Goal: Information Seeking & Learning: Find specific fact

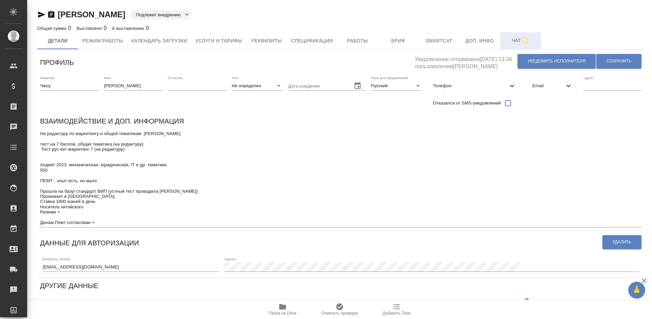
click at [510, 47] on button "Чат" at bounding box center [520, 40] width 41 height 17
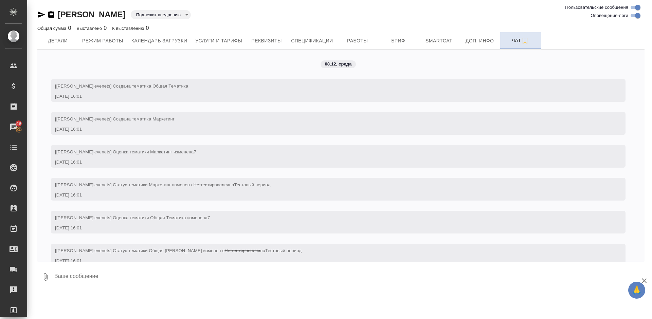
scroll to position [627, 0]
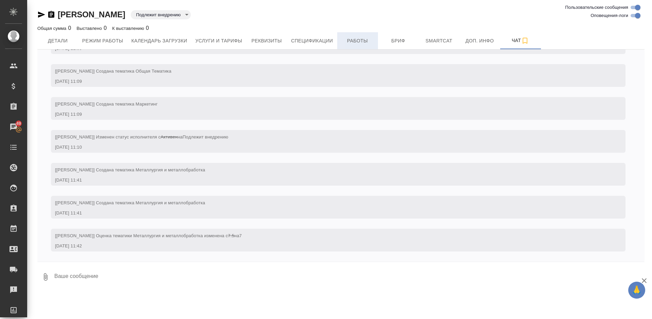
click at [349, 40] on span "Работы" at bounding box center [357, 41] width 33 height 8
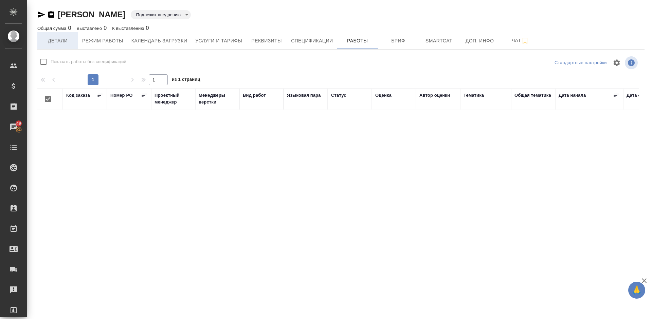
click at [48, 42] on span "Детали" at bounding box center [57, 41] width 33 height 8
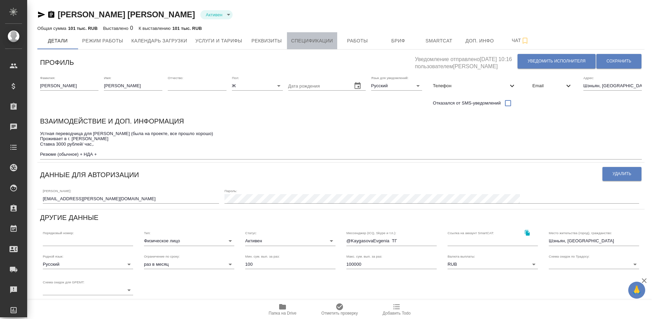
click at [320, 41] on span "Спецификации" at bounding box center [312, 41] width 42 height 8
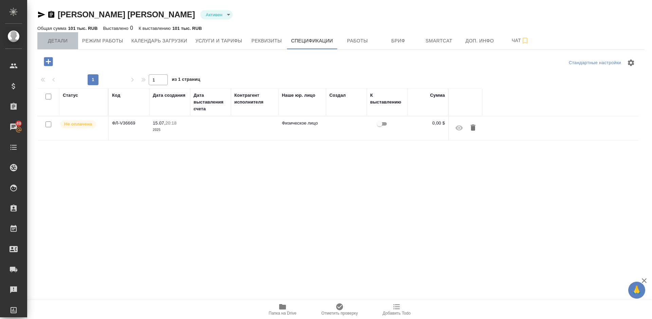
click at [65, 43] on span "Детали" at bounding box center [57, 41] width 33 height 8
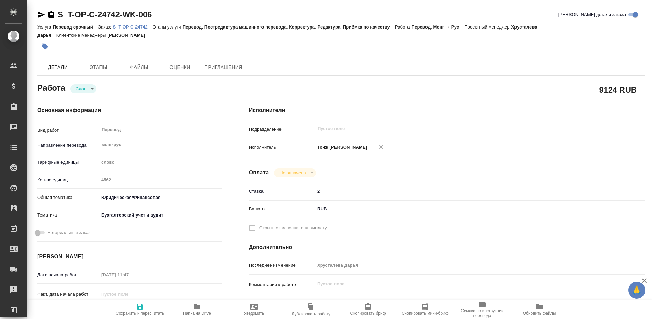
type textarea "x"
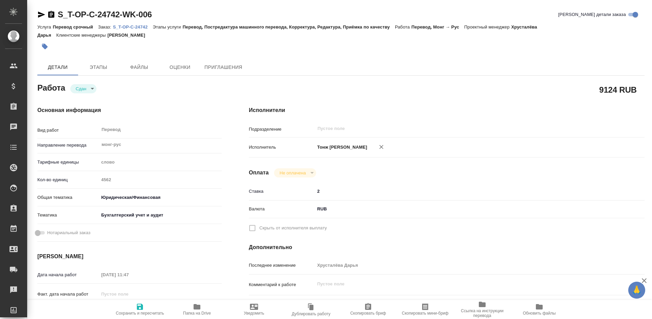
type textarea "x"
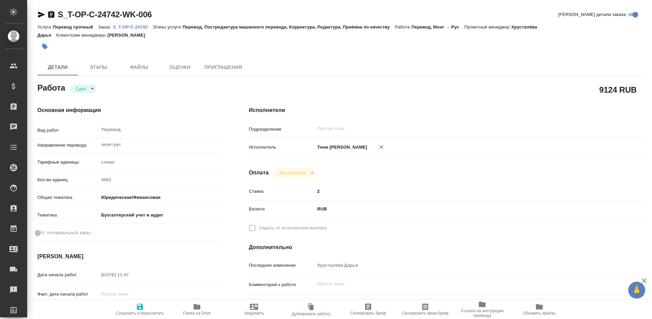
type textarea "x"
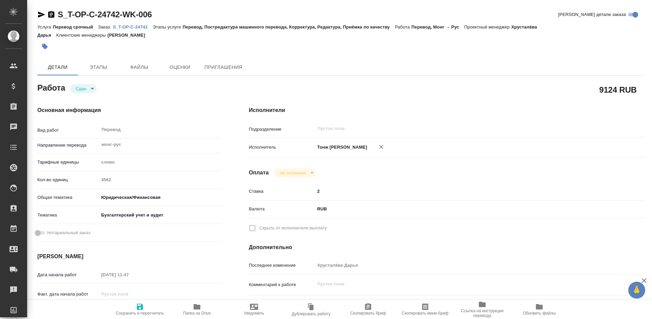
type textarea "x"
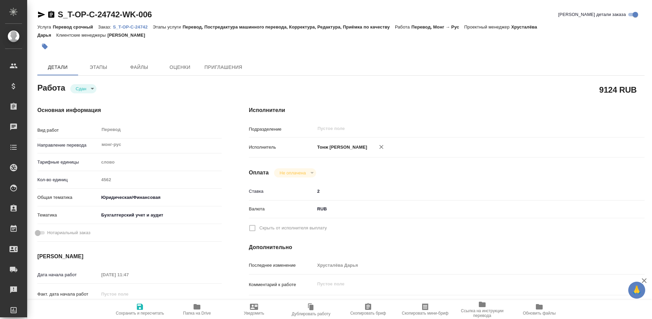
type textarea "x"
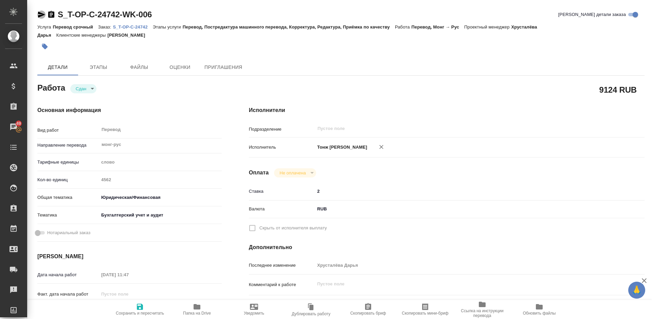
click at [40, 14] on icon "button" at bounding box center [41, 15] width 7 height 6
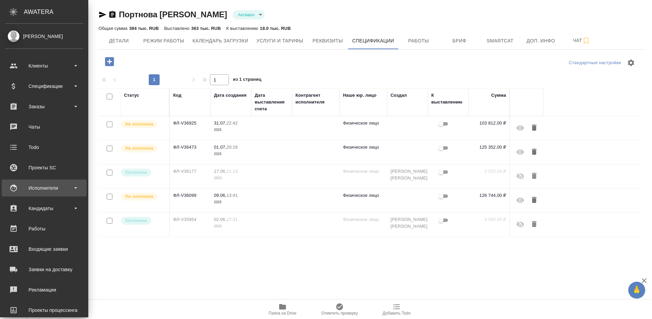
click at [52, 187] on div "Исполнители" at bounding box center [44, 188] width 78 height 10
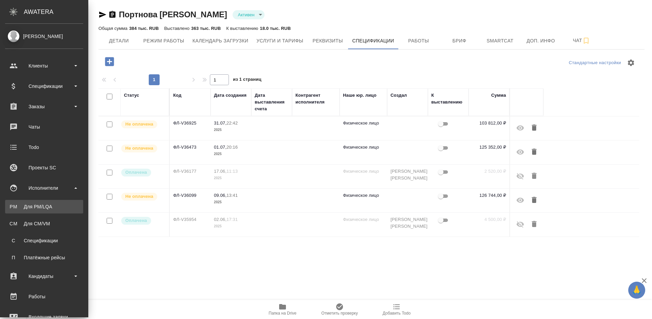
click at [51, 205] on div "Для PM/LQA" at bounding box center [43, 206] width 71 height 7
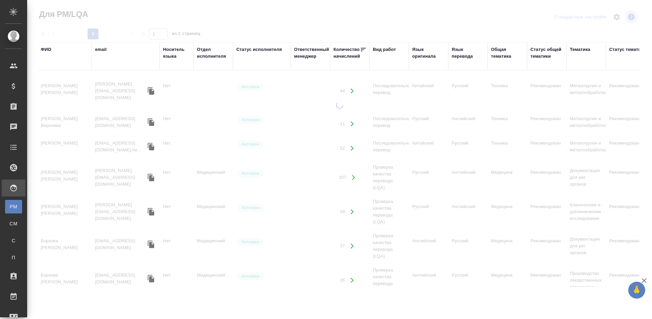
click at [49, 50] on div "ФИО" at bounding box center [46, 49] width 11 height 7
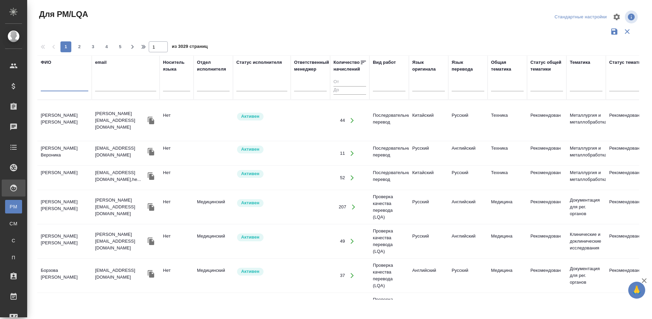
click at [59, 86] on input "text" at bounding box center [65, 87] width 48 height 8
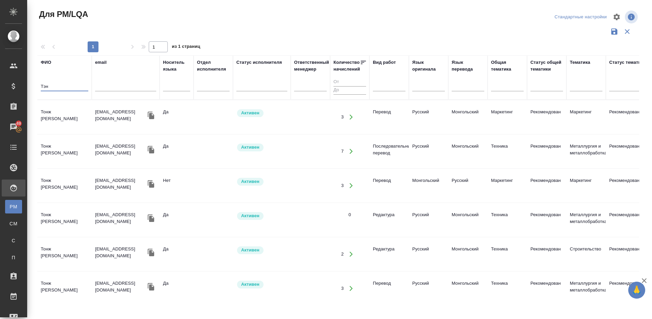
type input "Тэн"
click at [62, 117] on td "Тонж Тэнгис Ганболд" at bounding box center [64, 117] width 54 height 24
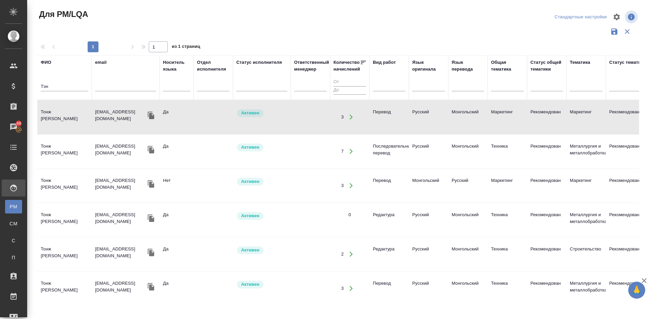
click at [69, 126] on td "Тонж [PERSON_NAME]" at bounding box center [64, 117] width 54 height 24
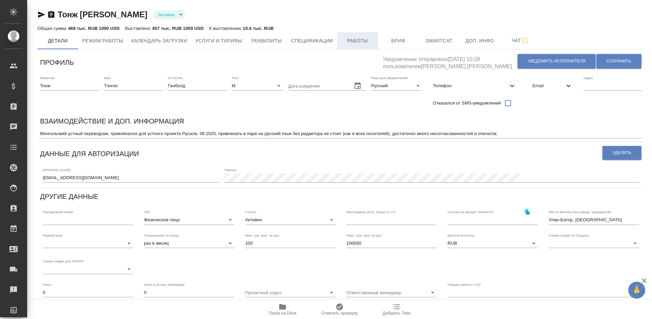
click at [362, 42] on span "Работы" at bounding box center [357, 41] width 33 height 8
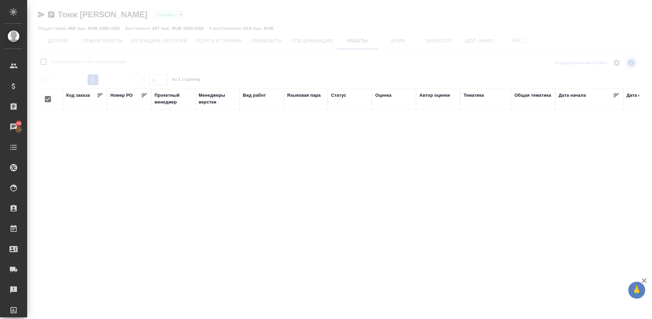
checkbox input "false"
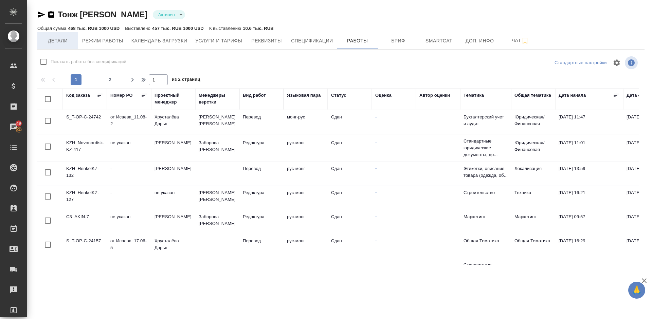
click at [67, 38] on span "Детали" at bounding box center [57, 41] width 33 height 8
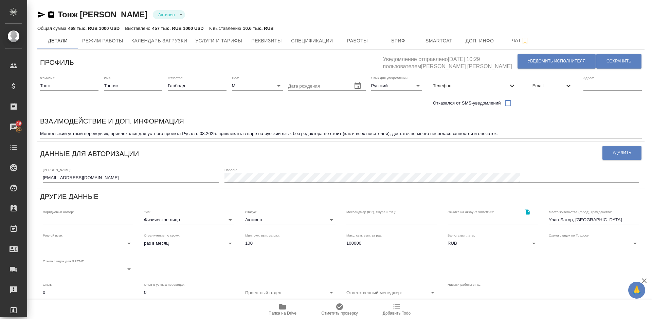
drag, startPoint x: 146, startPoint y: 16, endPoint x: 61, endPoint y: 14, distance: 84.9
click at [61, 14] on div "Тонж Тэнгис Ганболд Активен active" at bounding box center [340, 14] width 607 height 11
click at [148, 16] on div "Тонж Тэнгис Ганболд Активен active" at bounding box center [340, 14] width 607 height 11
drag, startPoint x: 145, startPoint y: 16, endPoint x: 59, endPoint y: 13, distance: 85.9
click at [59, 13] on div "Тонж Тэнгис Ганболд Активен active" at bounding box center [340, 14] width 607 height 11
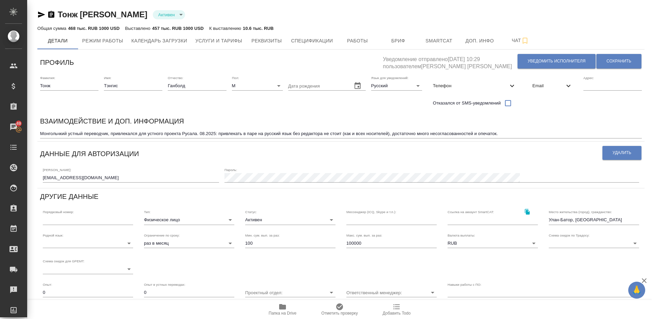
copy link "Тонж Тэнгис Ганболд"
click at [353, 40] on span "Работы" at bounding box center [357, 41] width 33 height 8
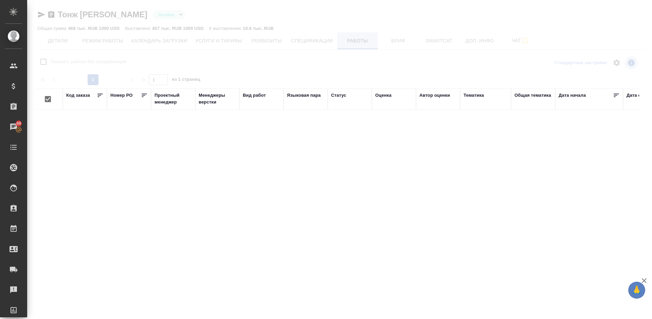
checkbox input "false"
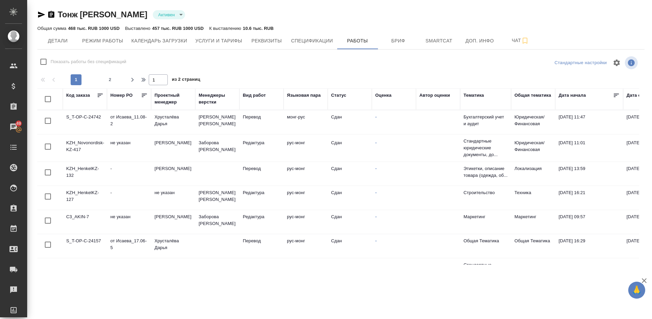
click at [90, 126] on td "S_T-OP-C-24742" at bounding box center [85, 122] width 44 height 24
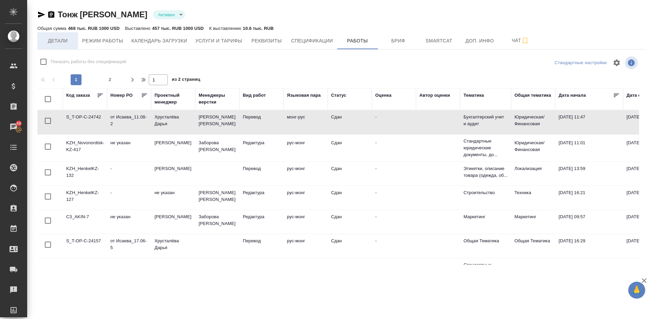
click at [69, 42] on span "Детали" at bounding box center [57, 41] width 33 height 8
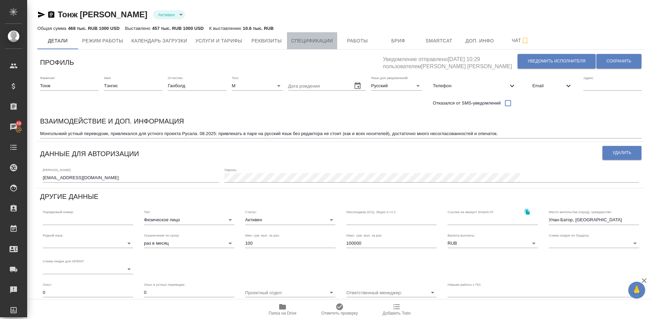
click at [323, 41] on span "Спецификации" at bounding box center [312, 41] width 42 height 8
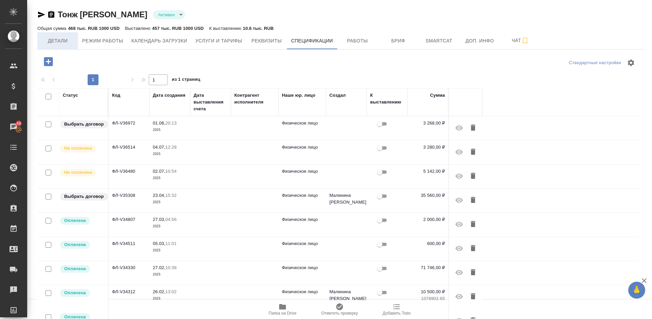
click at [73, 37] on span "Детали" at bounding box center [57, 41] width 33 height 8
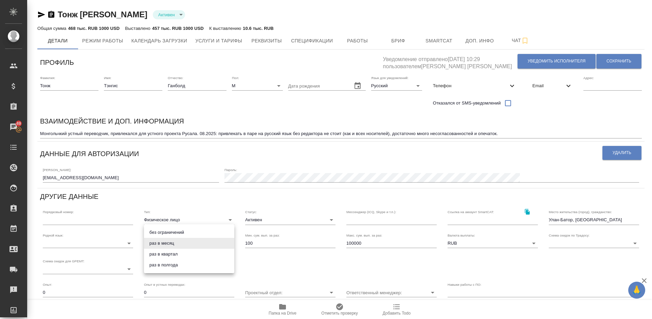
click at [202, 243] on body "🙏 .cls-1 fill:#fff; AWATERA Lazareva Anastasia Клиенты Спецификации Заказы 49 Ч…" at bounding box center [326, 159] width 652 height 319
click at [187, 229] on li "без ограничений" at bounding box center [189, 232] width 90 height 11
type input "infinity"
click at [612, 60] on span "Сохранить" at bounding box center [618, 61] width 25 height 6
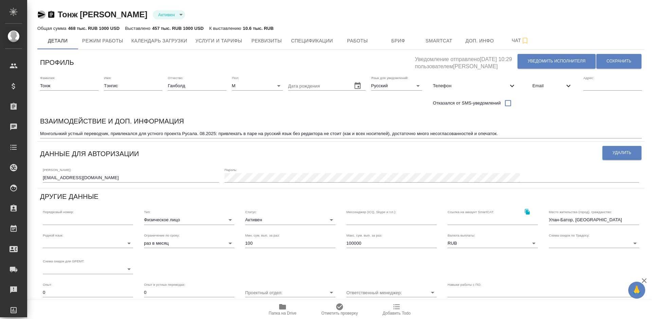
click at [42, 15] on icon "button" at bounding box center [41, 15] width 7 height 6
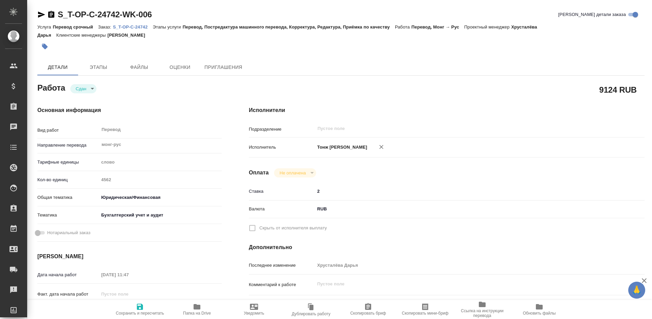
type textarea "x"
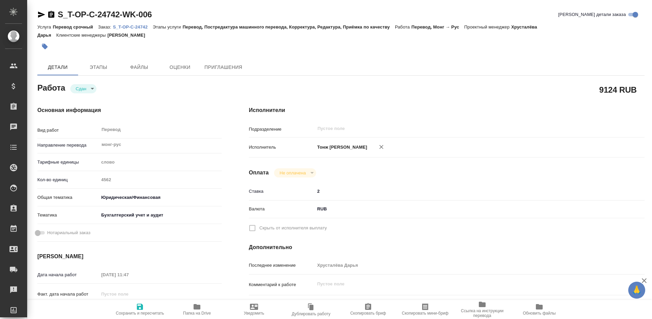
type textarea "x"
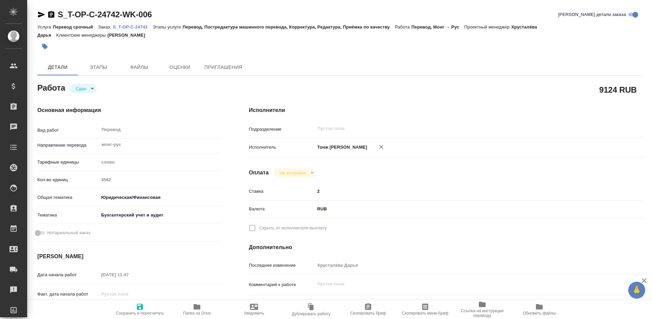
type textarea "x"
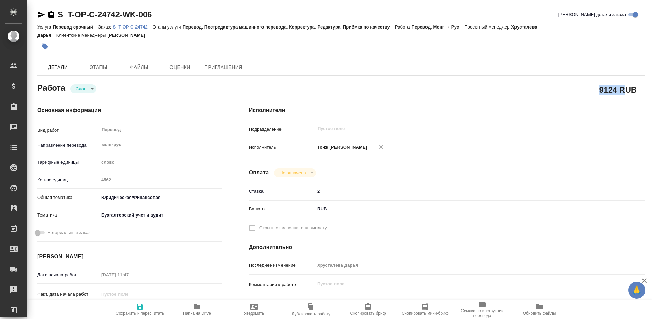
type textarea "x"
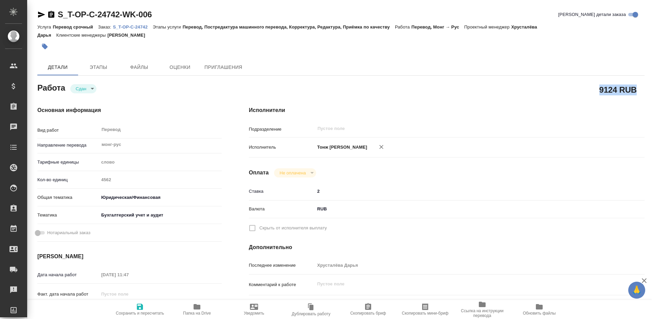
drag, startPoint x: 598, startPoint y: 89, endPoint x: 640, endPoint y: 92, distance: 42.9
click at [640, 92] on div "9124 RUB" at bounding box center [447, 89] width 396 height 17
type textarea "x"
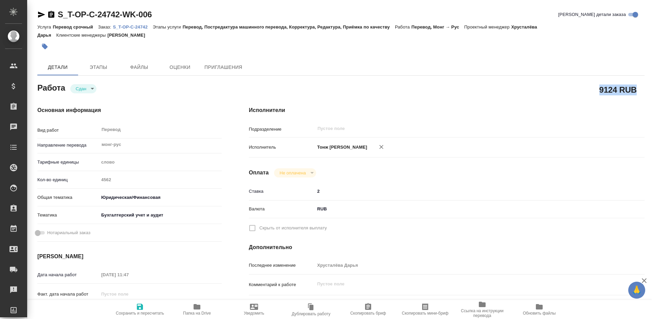
type textarea "x"
copy h2 "9124 RUB"
type textarea "x"
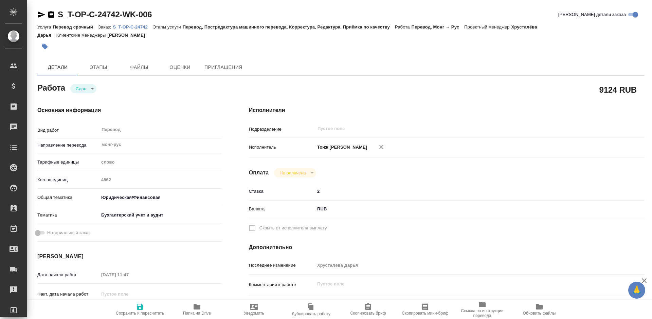
type textarea "x"
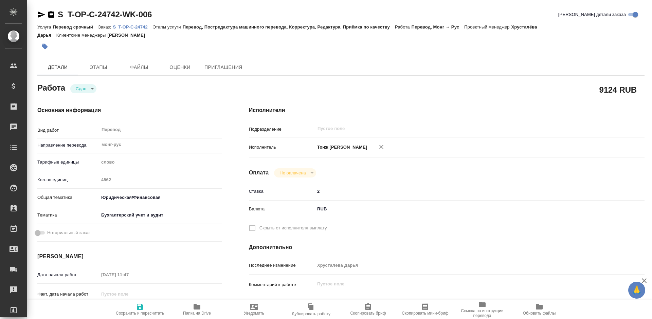
type textarea "x"
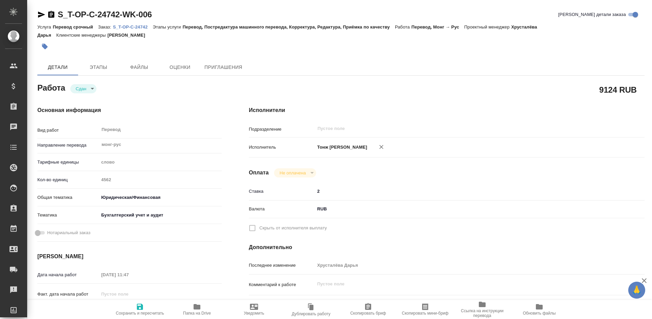
type textarea "x"
drag, startPoint x: 154, startPoint y: 16, endPoint x: 59, endPoint y: 14, distance: 94.8
click at [59, 14] on div "S_T-OP-C-24742-WK-006 [PERSON_NAME] детали заказа" at bounding box center [340, 14] width 607 height 11
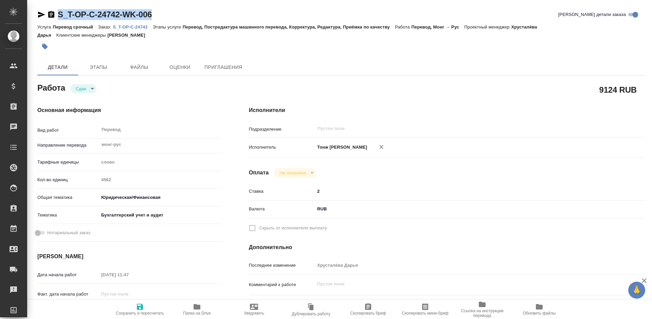
type textarea "x"
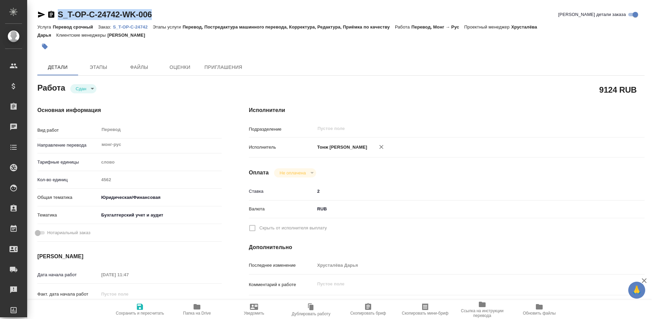
copy link "S_T-OP-C-24742-WK-006"
type textarea "x"
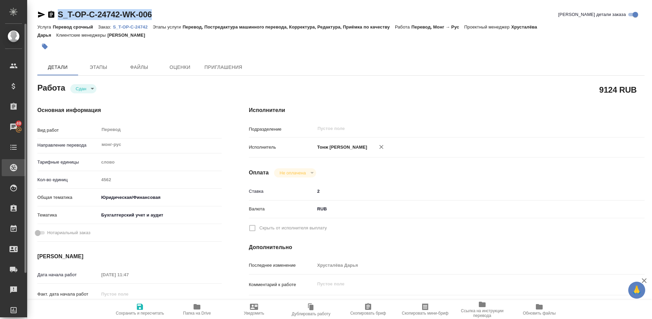
type textarea "x"
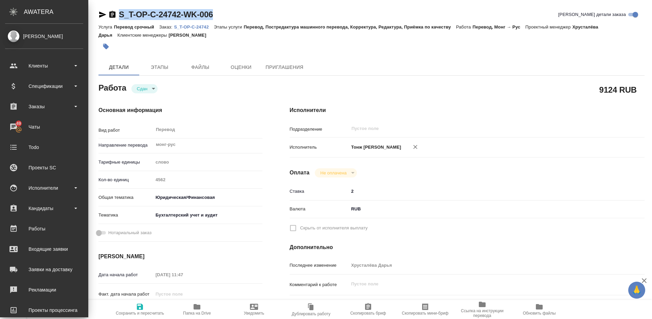
type textarea "x"
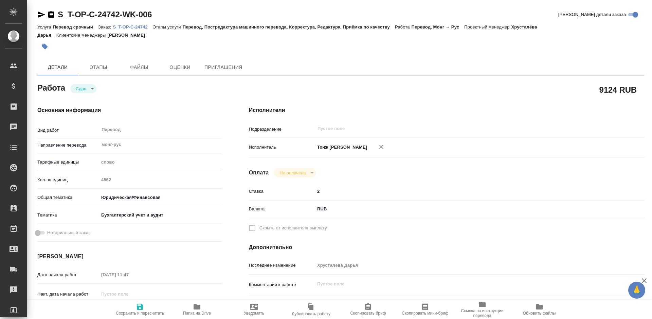
type textarea "x"
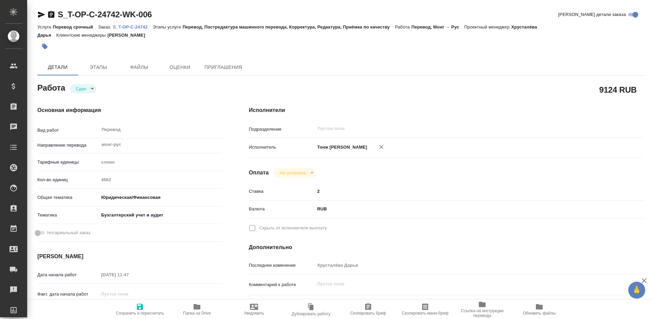
type textarea "x"
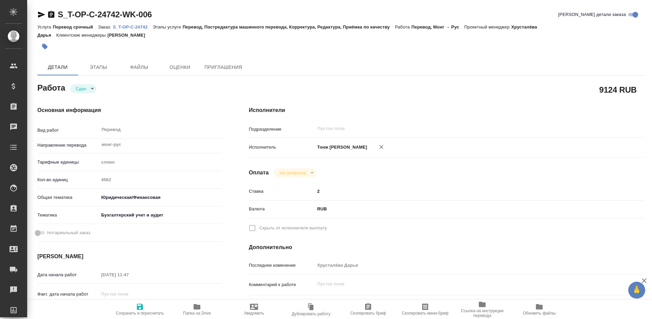
type textarea "x"
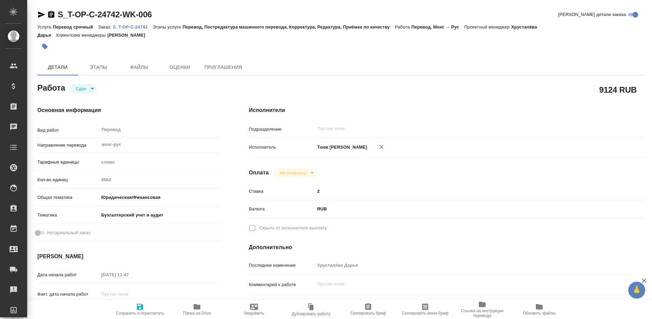
type textarea "x"
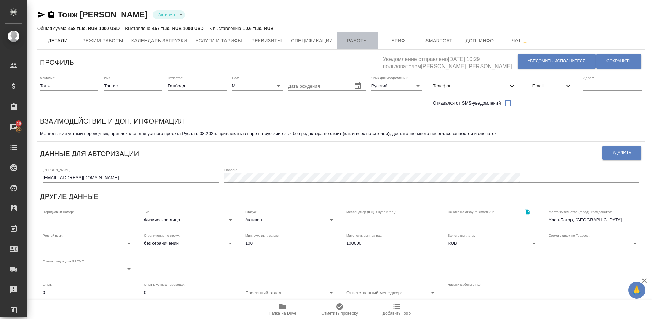
click at [361, 40] on span "Работы" at bounding box center [357, 41] width 33 height 8
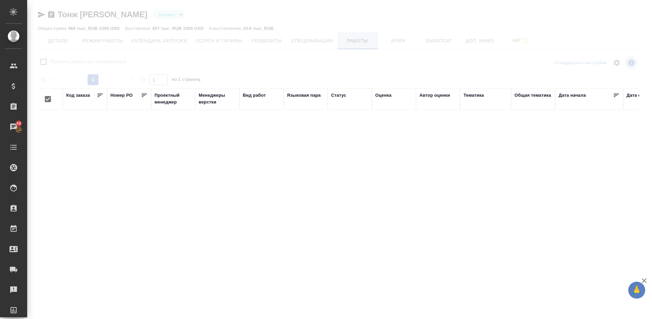
checkbox input "false"
